Goal: Transaction & Acquisition: Purchase product/service

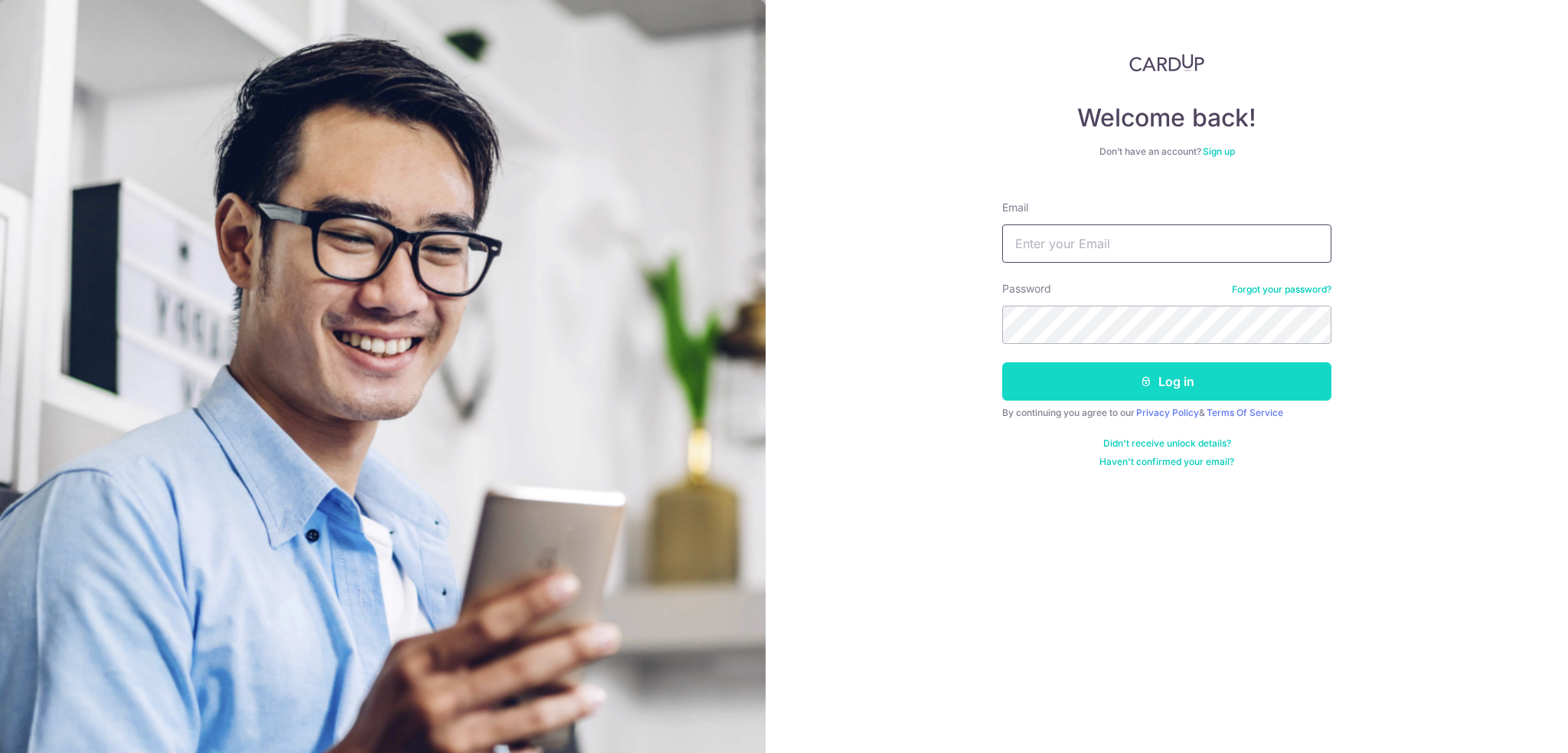
type input "wunyjj@outlook.com"
click at [1107, 381] on button "Log in" at bounding box center [1166, 382] width 329 height 38
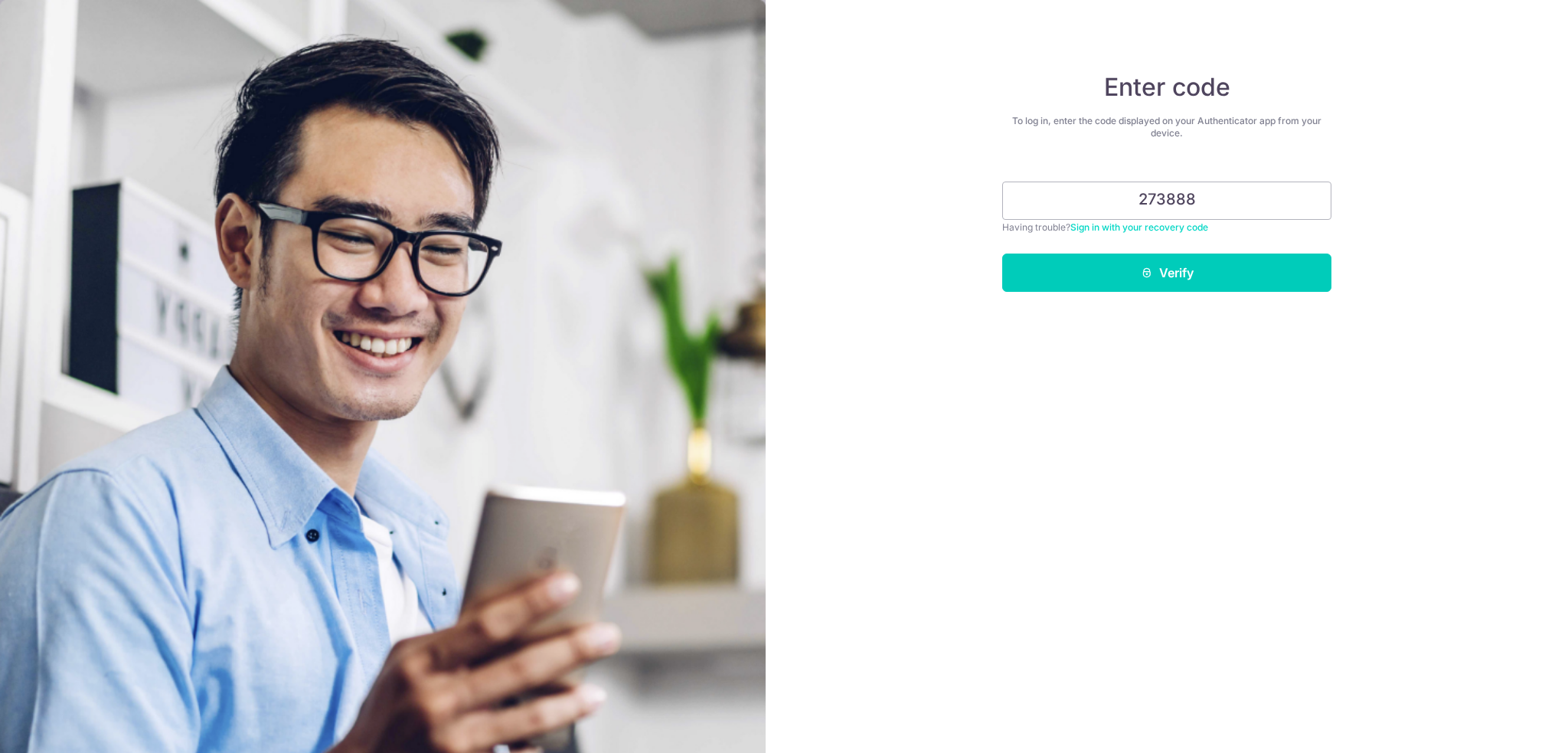
type input "273888"
click at [1002, 253] on button "Verify" at bounding box center [1166, 273] width 329 height 38
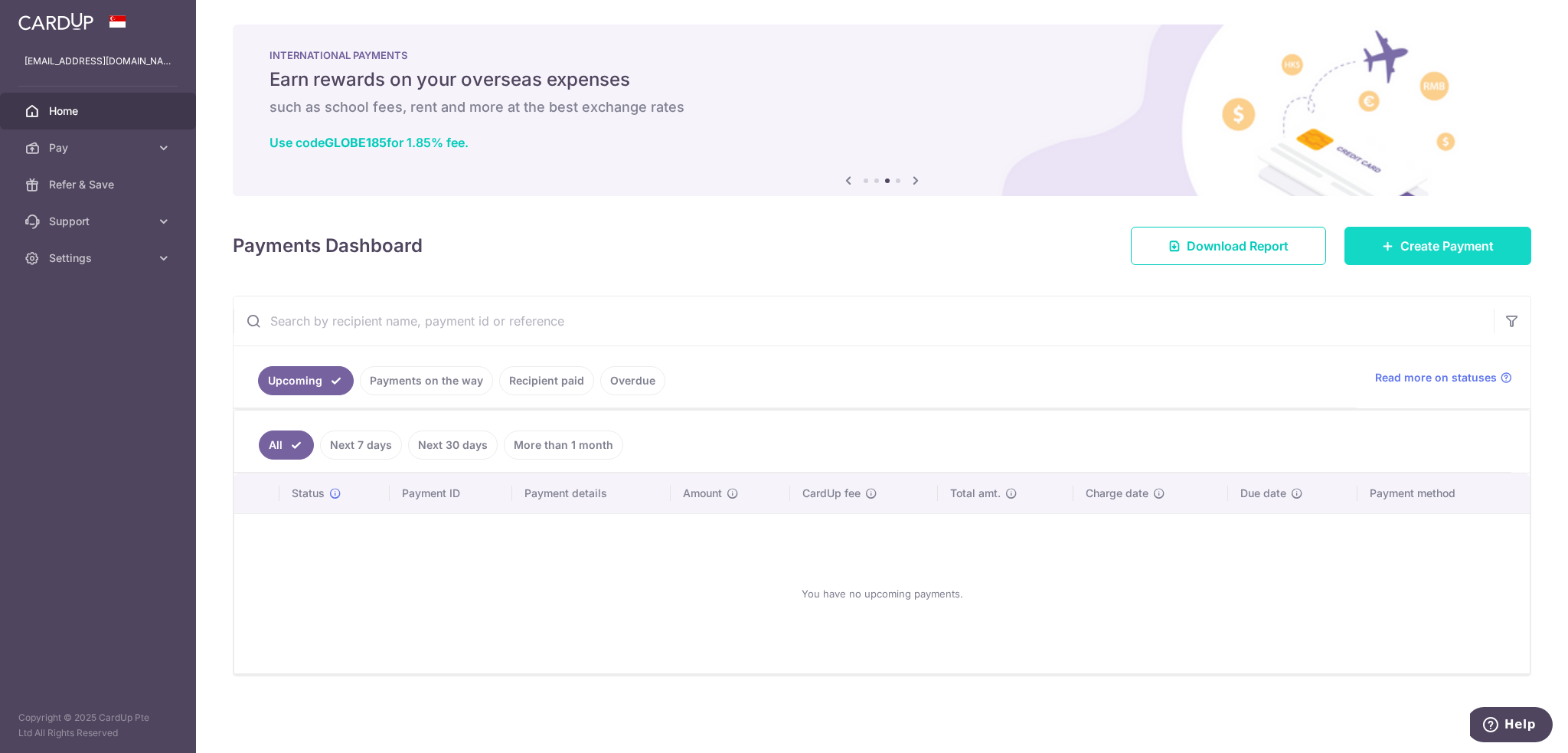
click at [1441, 234] on link "Create Payment" at bounding box center [1438, 246] width 187 height 38
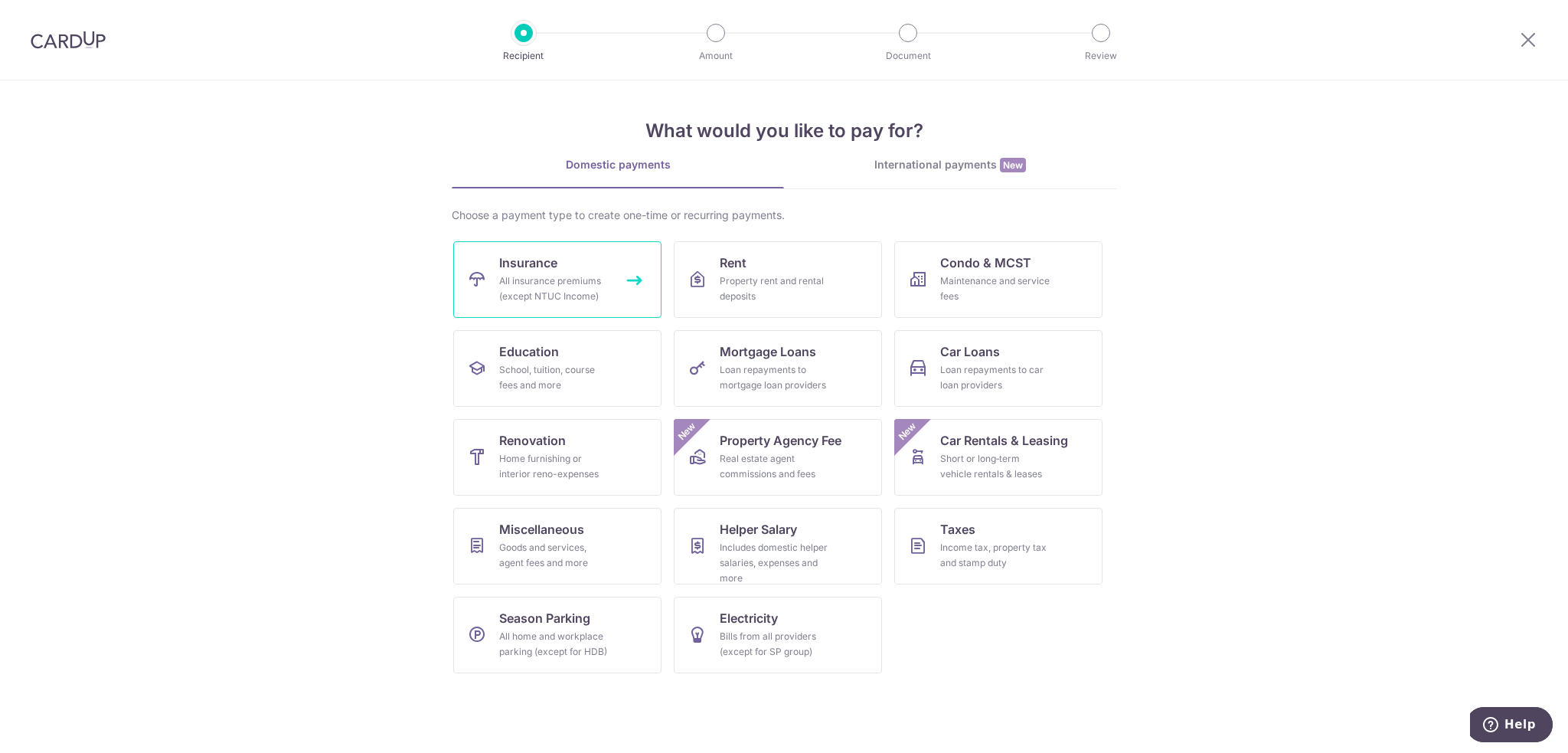
click at [611, 275] on link "Insurance All insurance premiums (except NTUC Income)" at bounding box center [558, 280] width 209 height 77
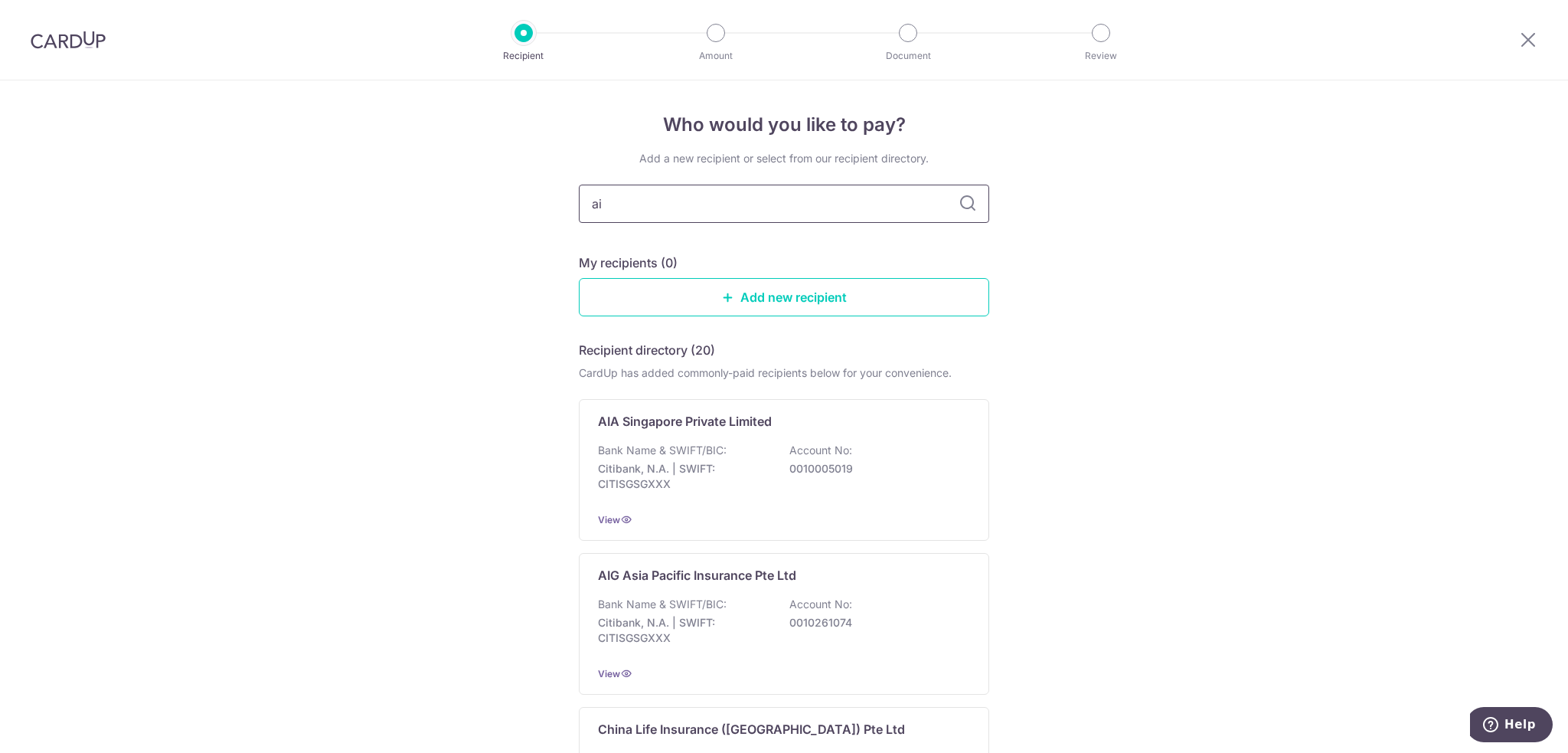
type input "aia"
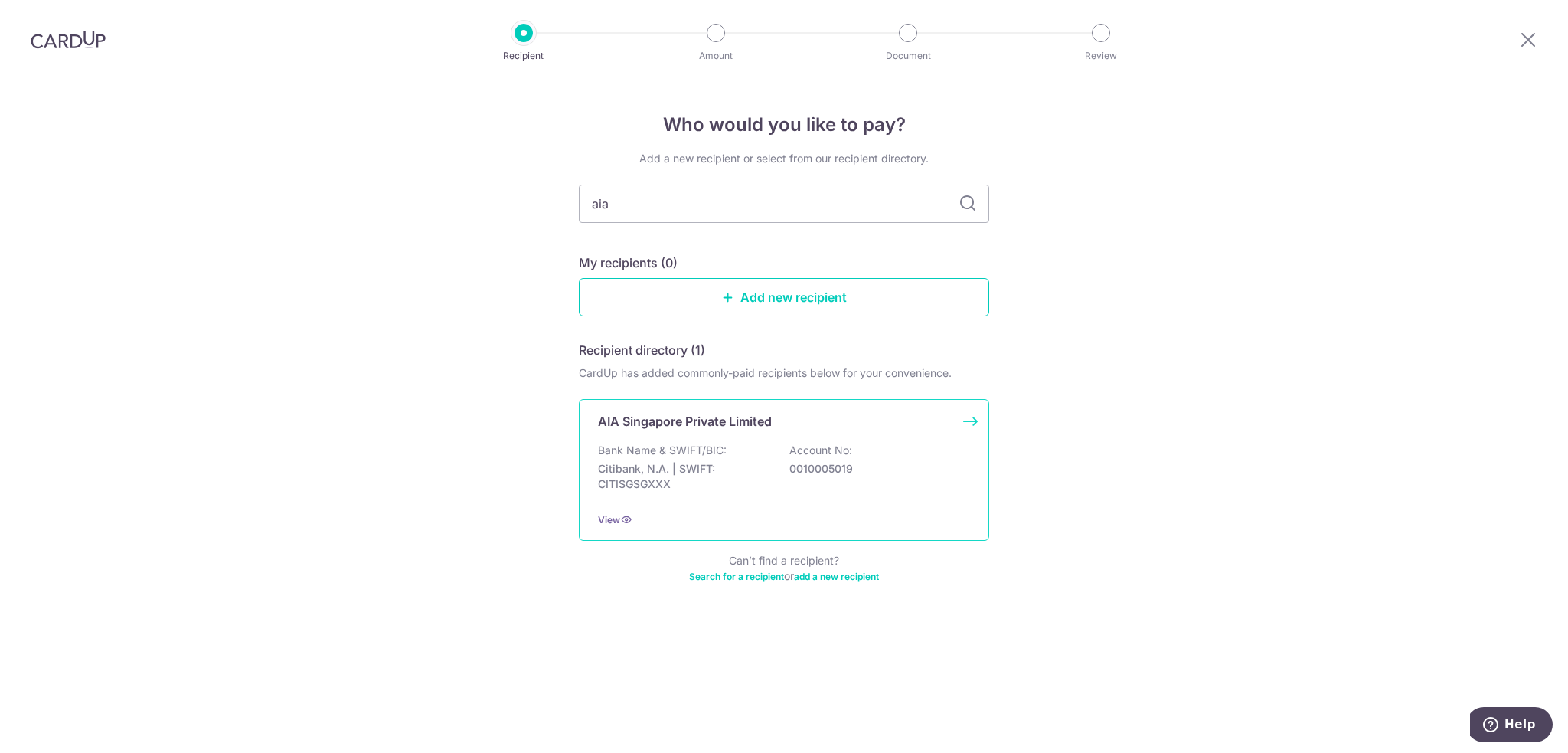
click at [880, 441] on div "AIA Singapore Private Limited Bank Name & SWIFT/BIC: Citibank, N.A. | SWIFT: CI…" at bounding box center [784, 469] width 411 height 141
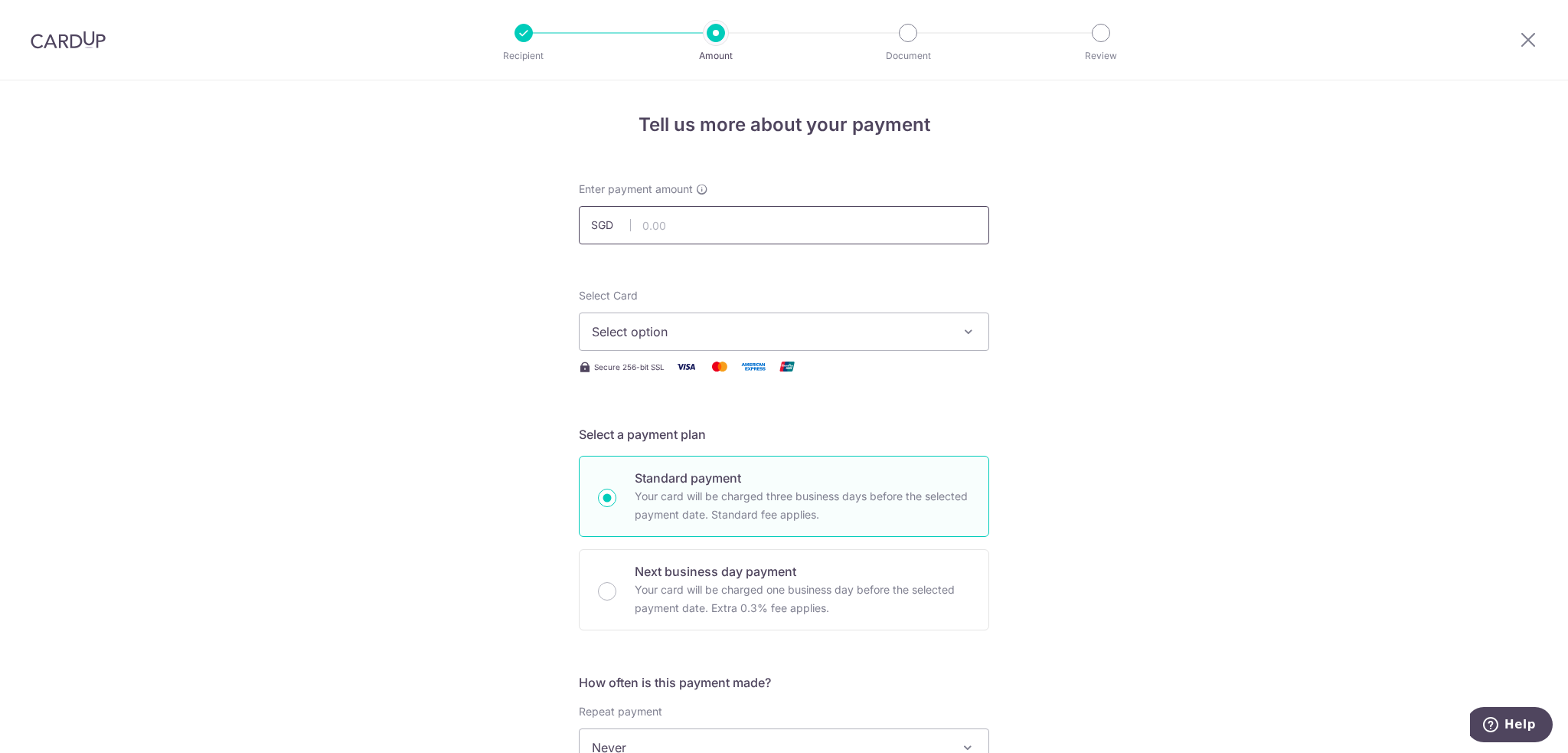
click at [746, 226] on input "text" at bounding box center [784, 225] width 411 height 38
paste input "628.77"
type input "628.77"
click at [703, 337] on span "Select option" at bounding box center [771, 332] width 357 height 18
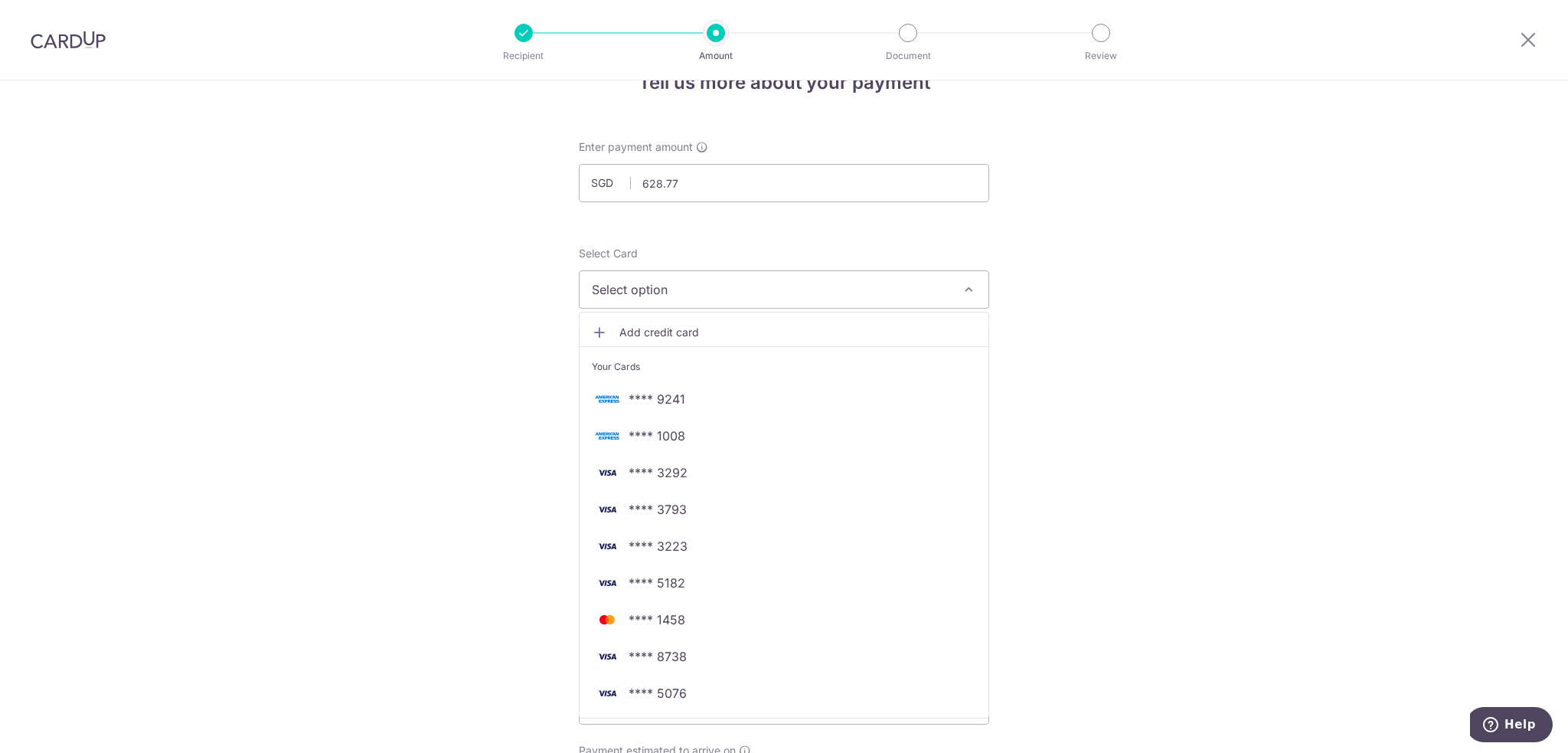
scroll to position [77, 0]
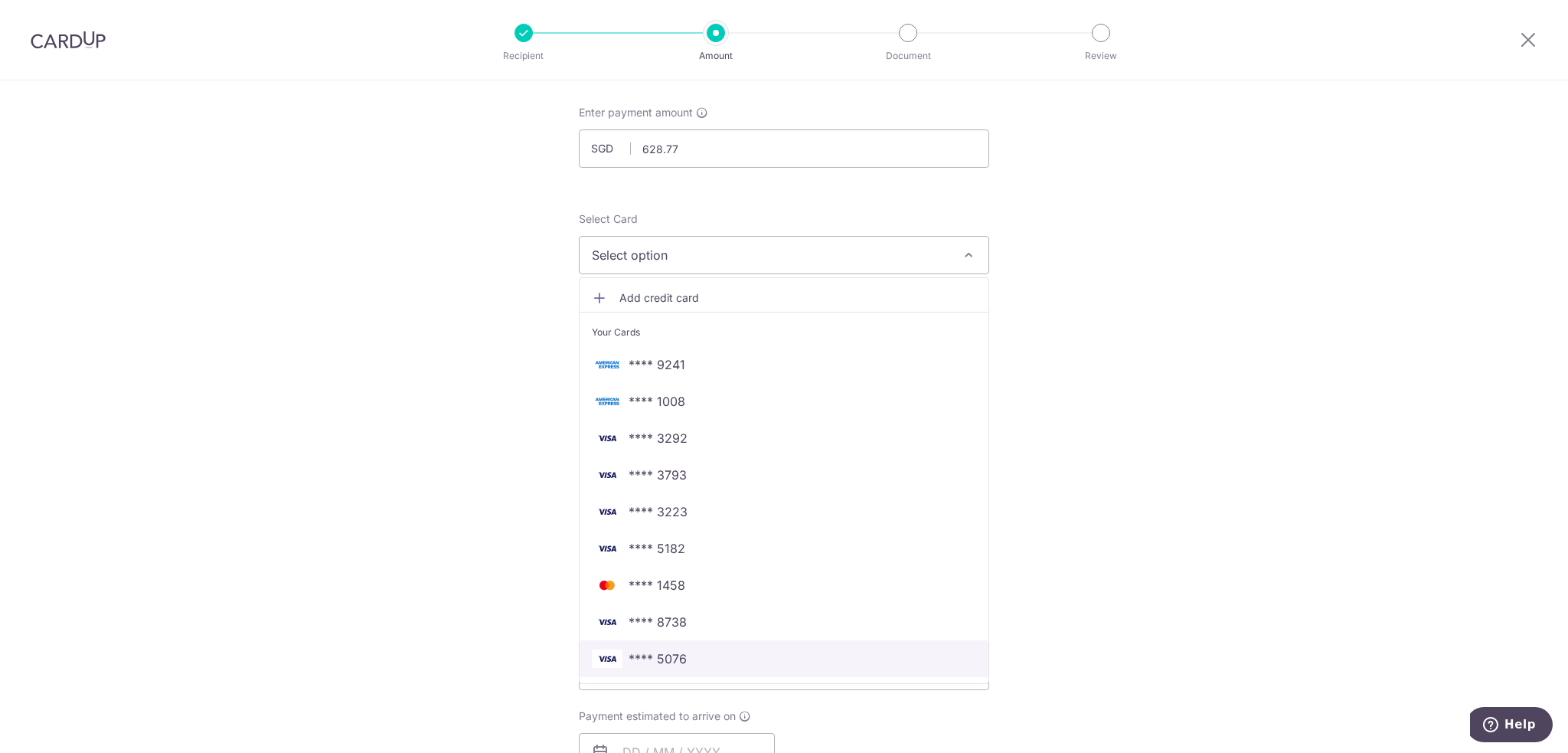
click at [810, 660] on span "**** 5076" at bounding box center [784, 659] width 384 height 18
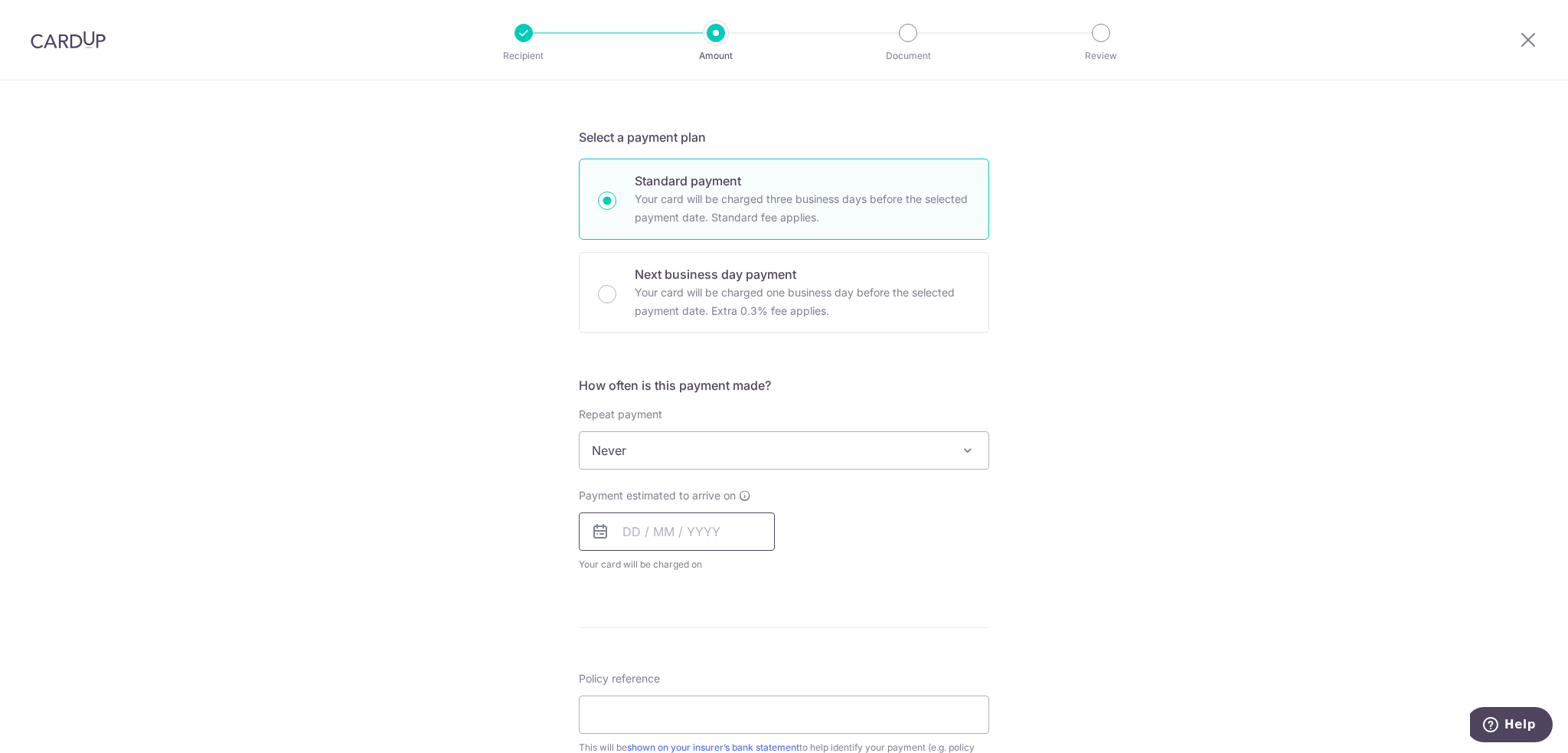
scroll to position [383, 0]
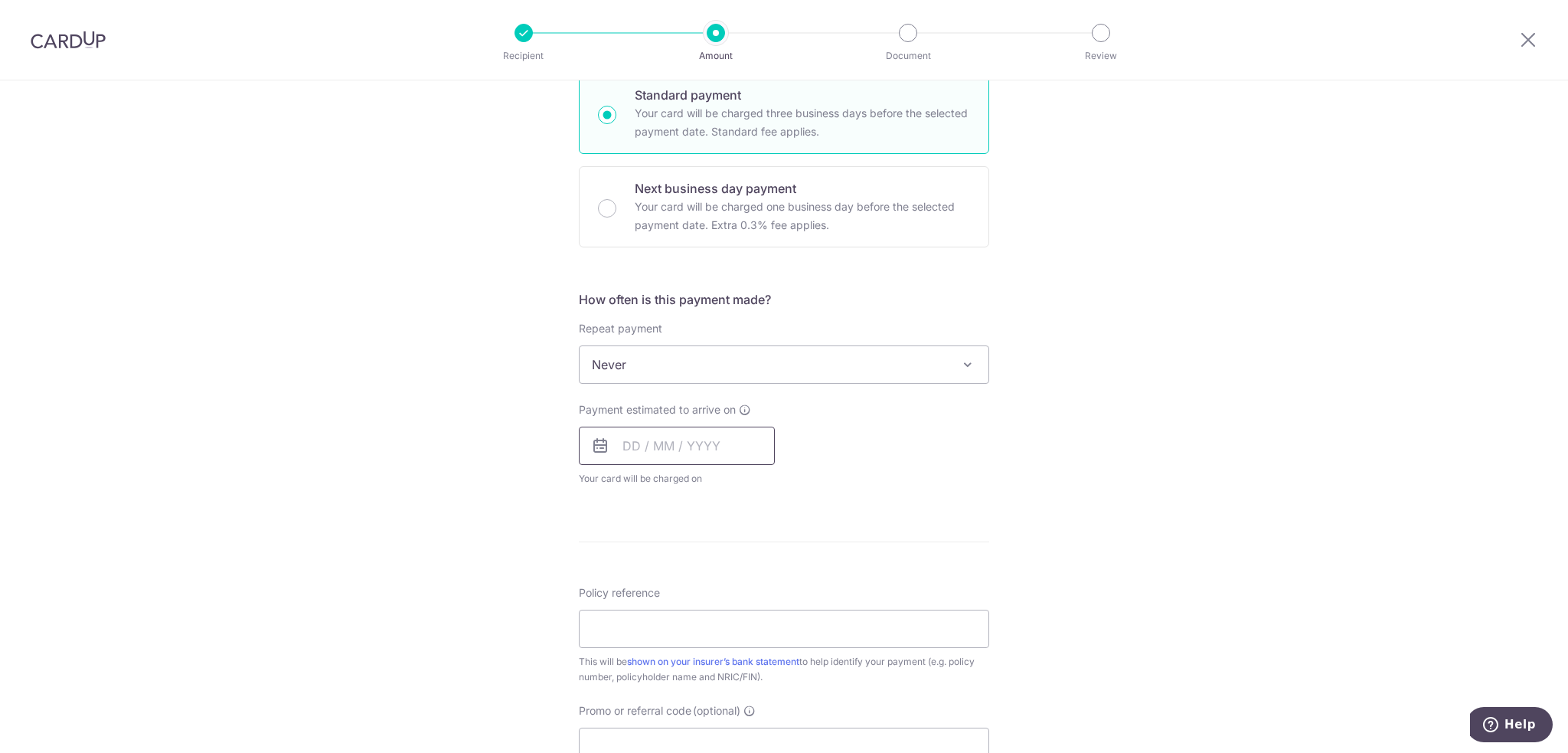
drag, startPoint x: 671, startPoint y: 433, endPoint x: 665, endPoint y: 462, distance: 29.6
click at [671, 433] on input "text" at bounding box center [676, 446] width 196 height 38
click at [739, 611] on link "18" at bounding box center [733, 615] width 25 height 25
type input "[DATE]"
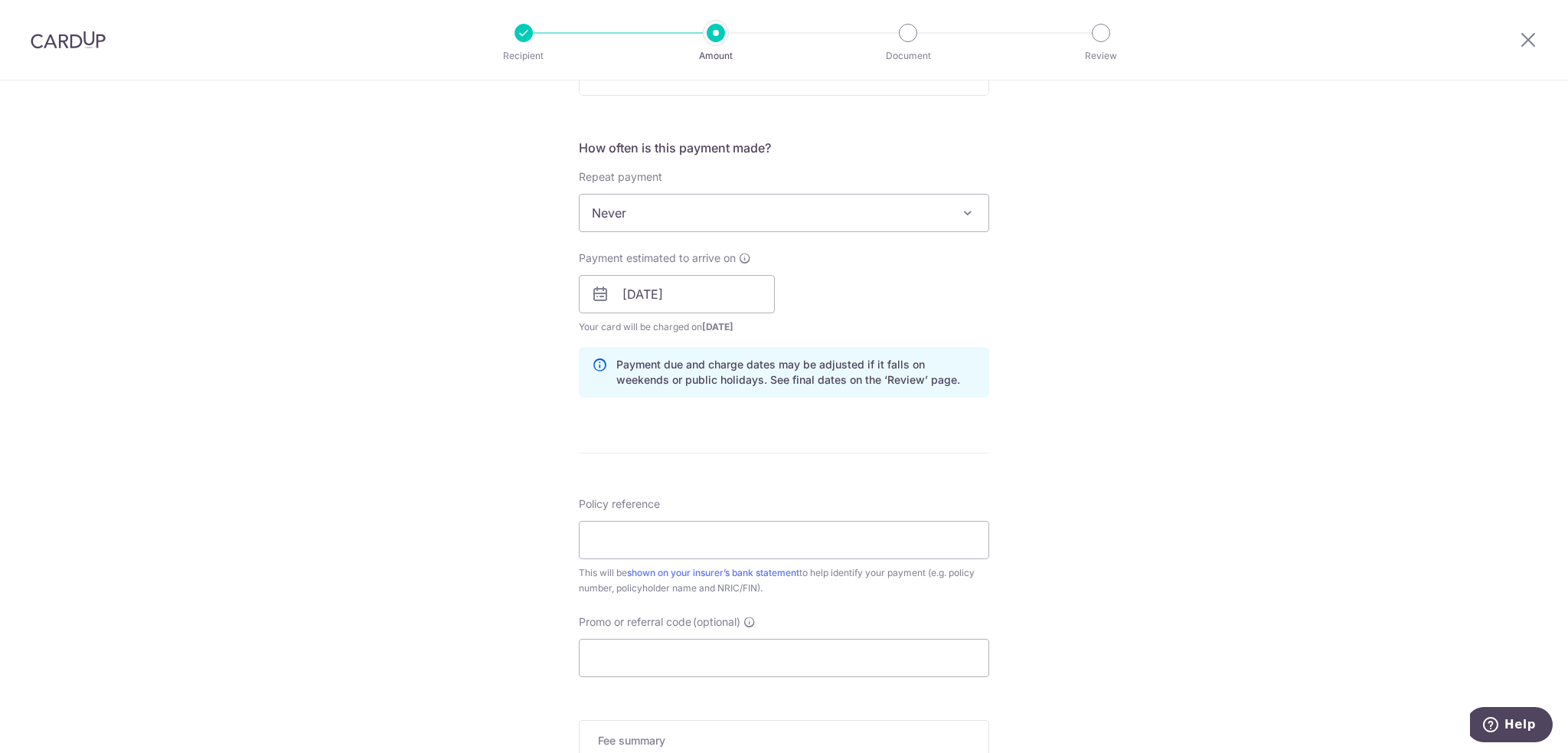
scroll to position [536, 0]
click at [632, 556] on input "Policy reference" at bounding box center [784, 539] width 411 height 38
paste input "H240314569"
type input "H240314569"
click at [629, 665] on input "Promo or referral code (optional)" at bounding box center [784, 656] width 411 height 38
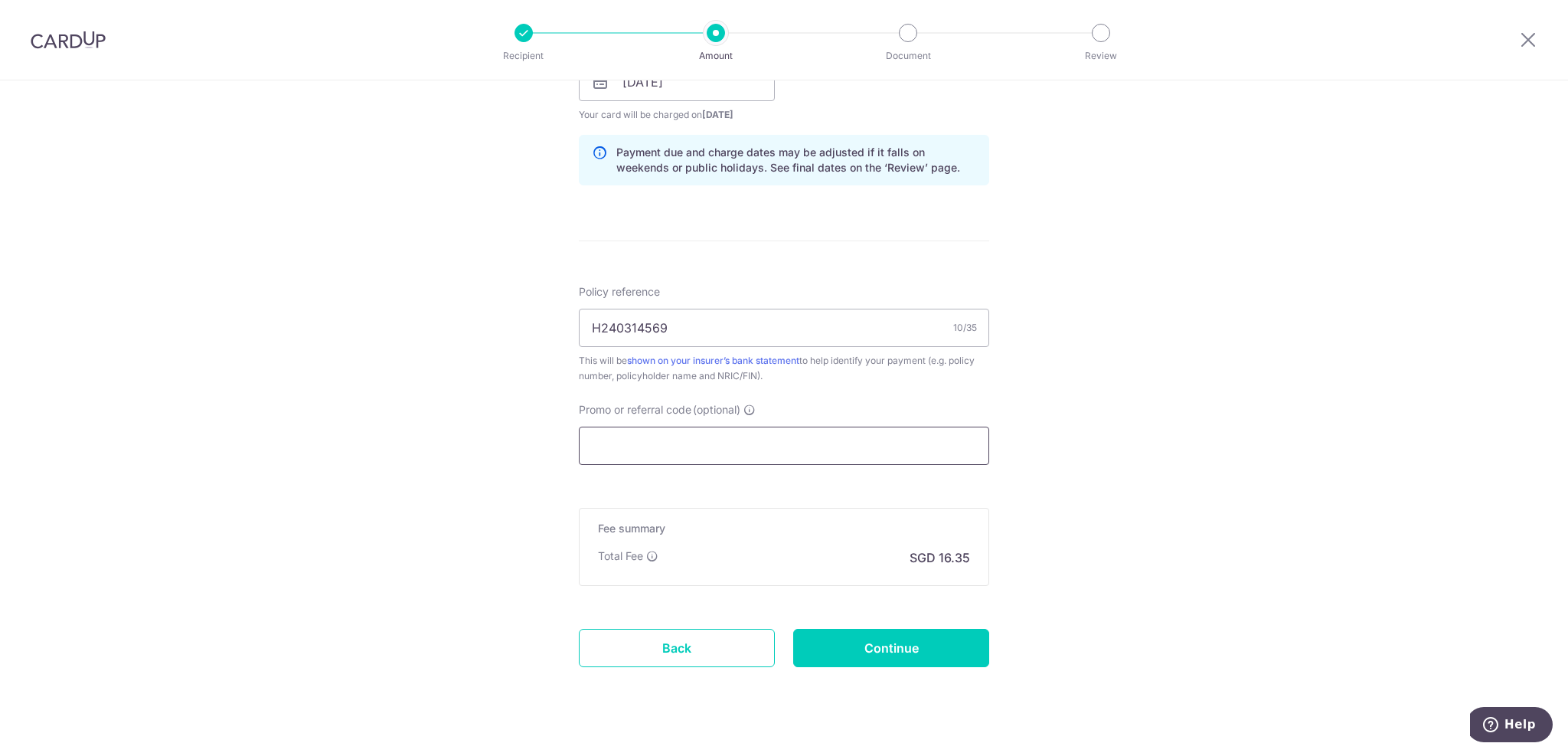
scroll to position [767, 0]
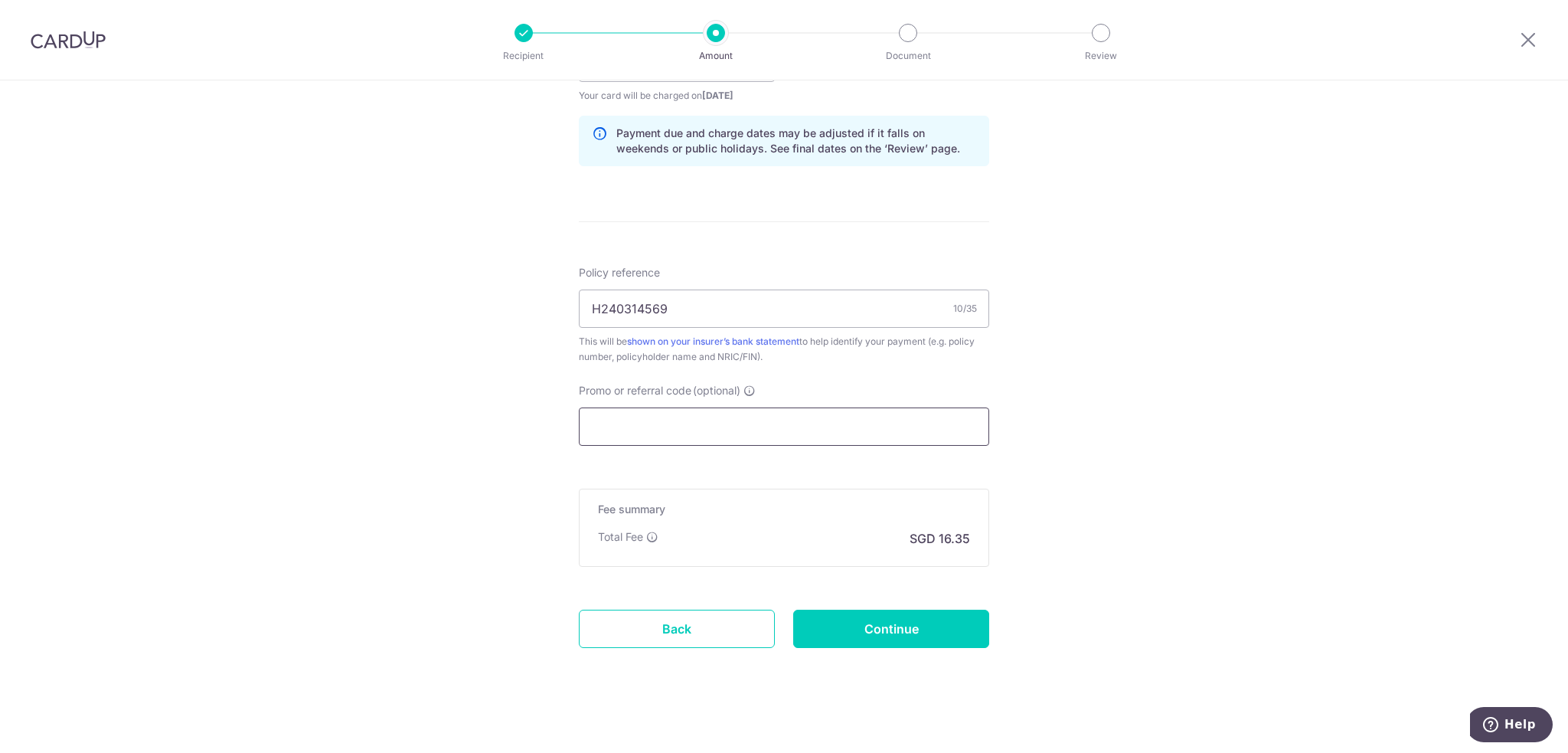
paste input "OCBC90NV"
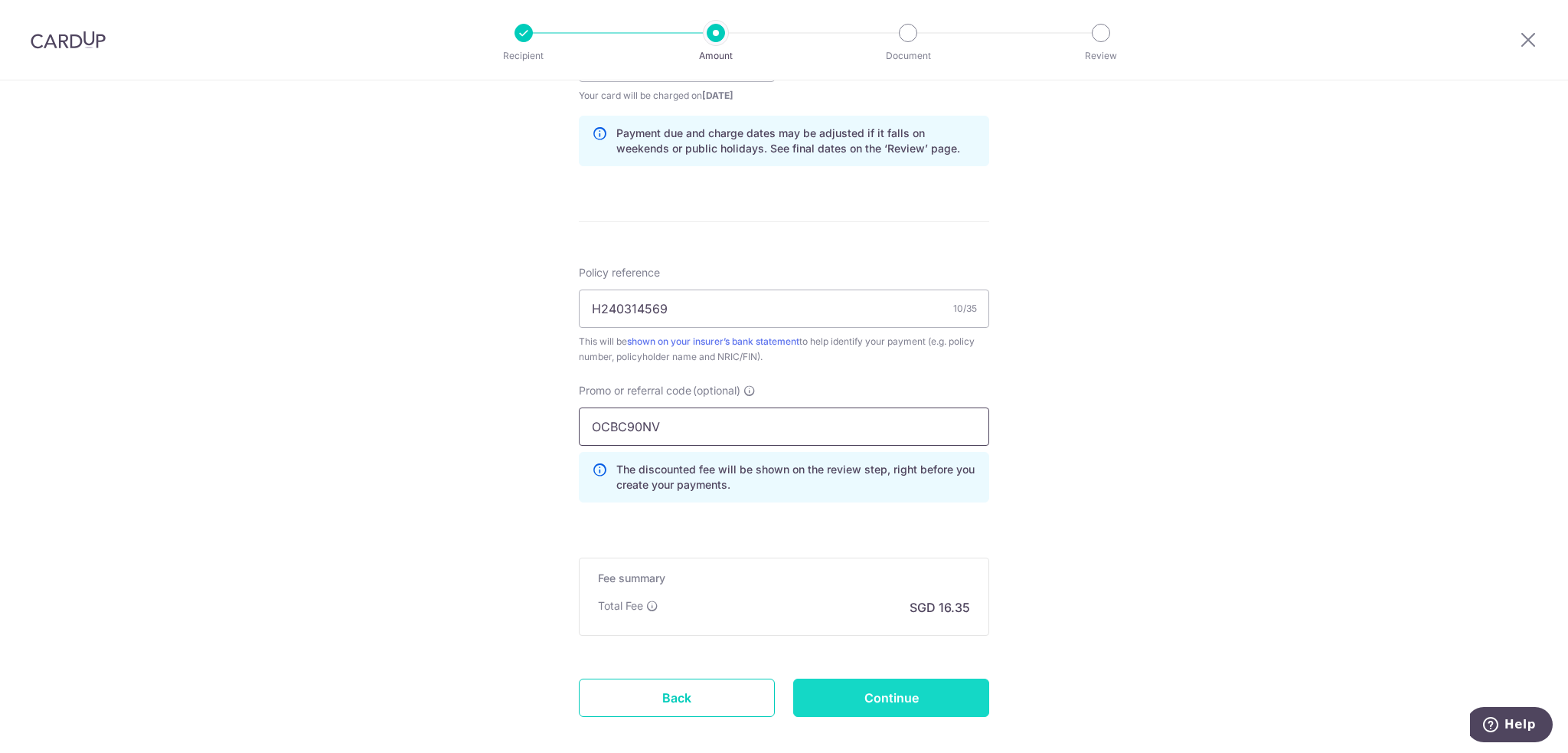
type input "OCBC90NV"
click at [827, 689] on input "Continue" at bounding box center [891, 698] width 196 height 38
type input "Create Schedule"
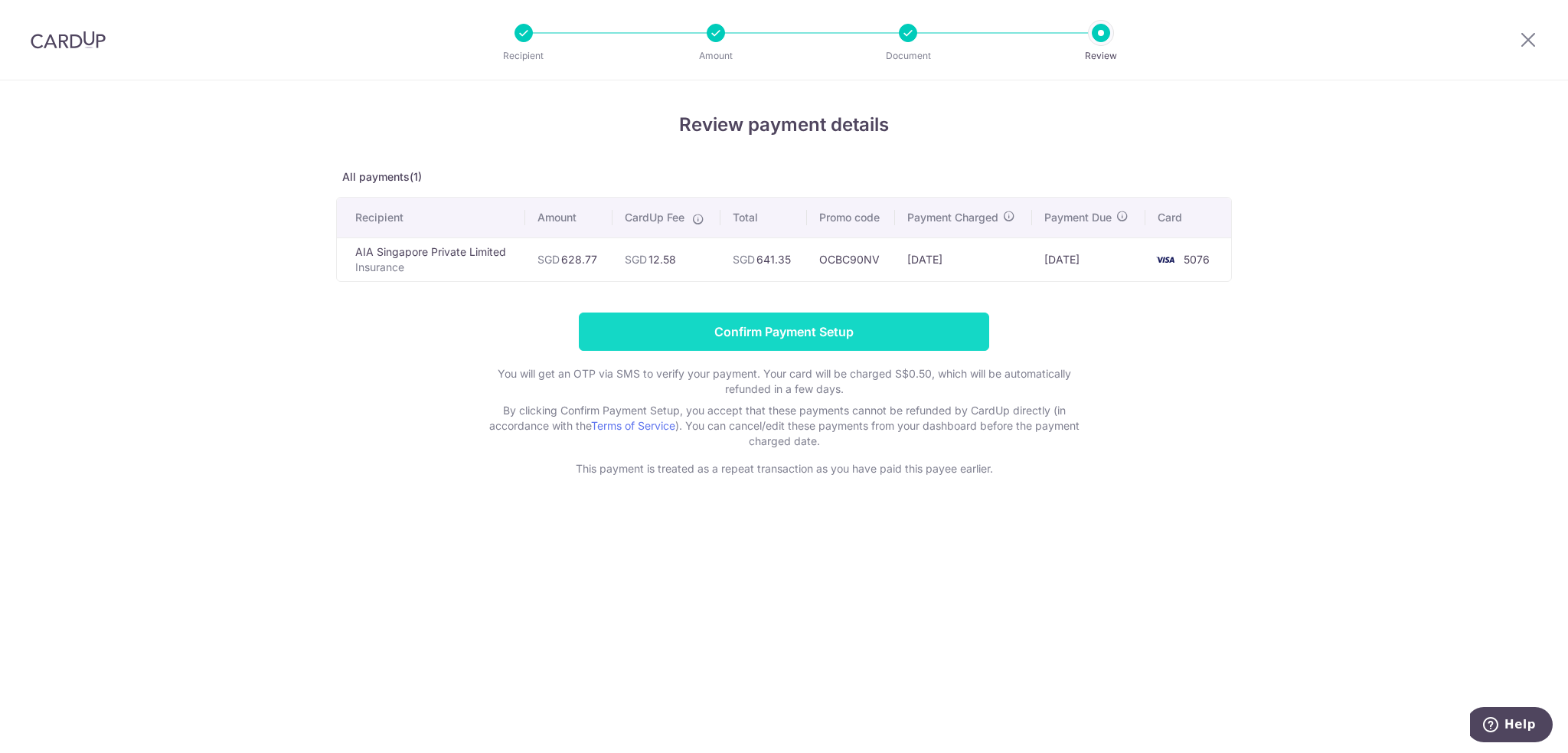
click at [825, 329] on input "Confirm Payment Setup" at bounding box center [784, 332] width 411 height 38
